Goal: Navigation & Orientation: Find specific page/section

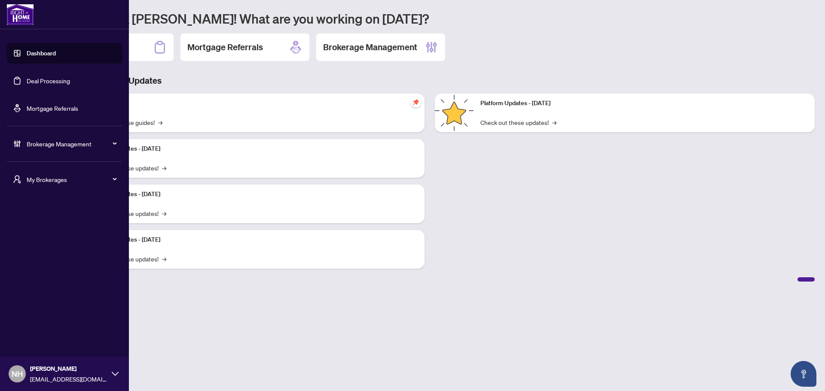
click at [30, 177] on span "My Brokerages" at bounding box center [71, 179] width 89 height 9
click at [36, 214] on span "[PERSON_NAME]" at bounding box center [67, 213] width 98 height 9
